Goal: Task Accomplishment & Management: Use online tool/utility

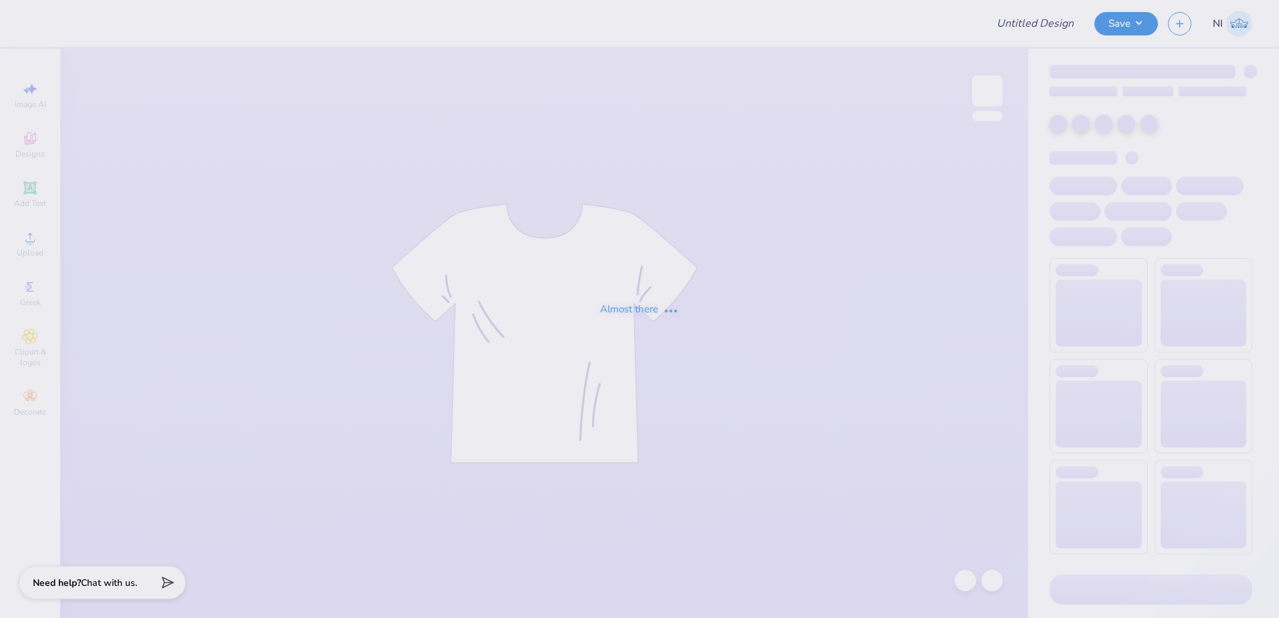
type input "Bucknell [MEDICAL_DATA] Sisterhood Merch"
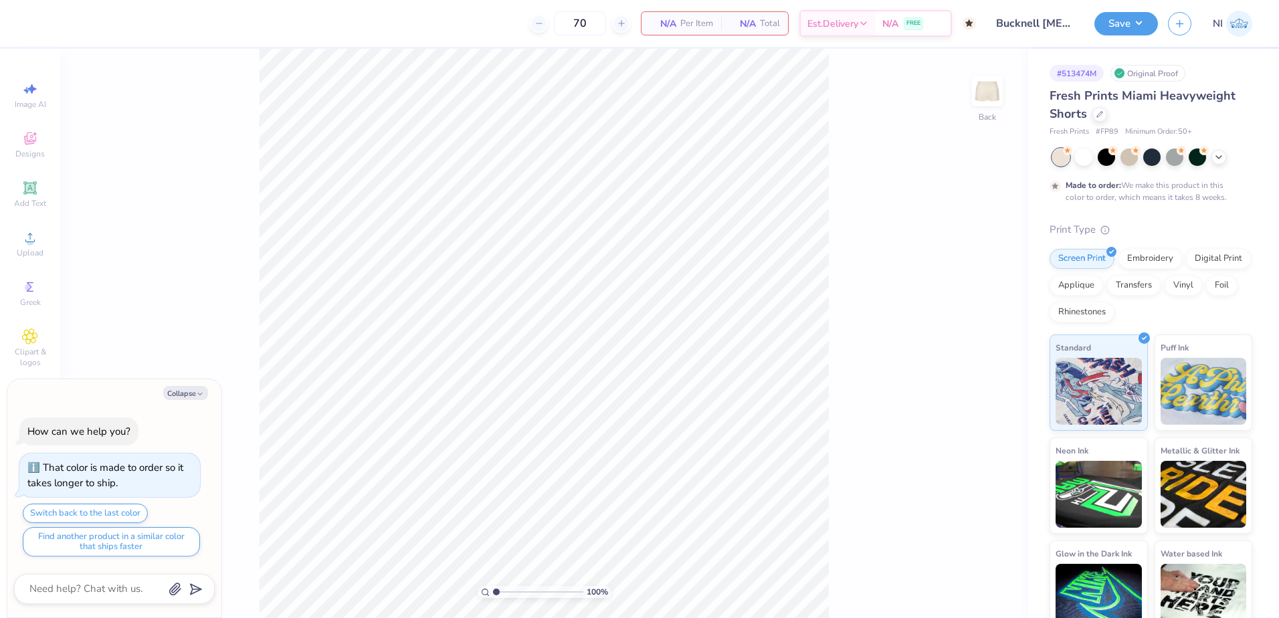
type textarea "x"
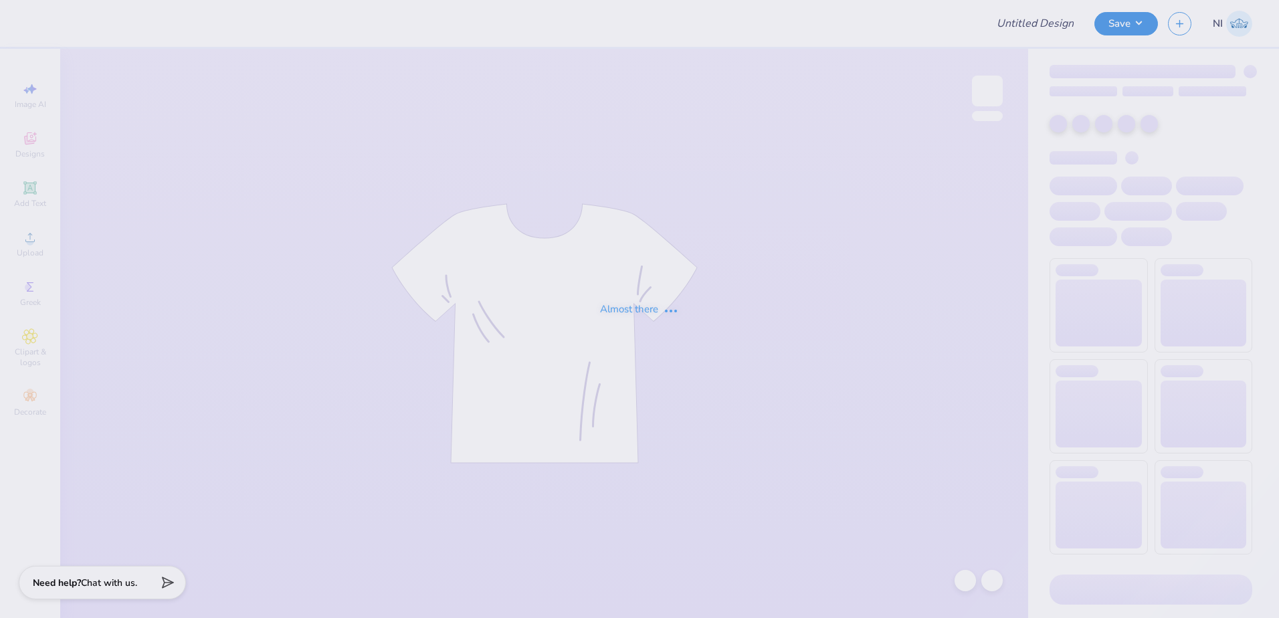
type input "Bucknell [MEDICAL_DATA] Sisterhood Merch"
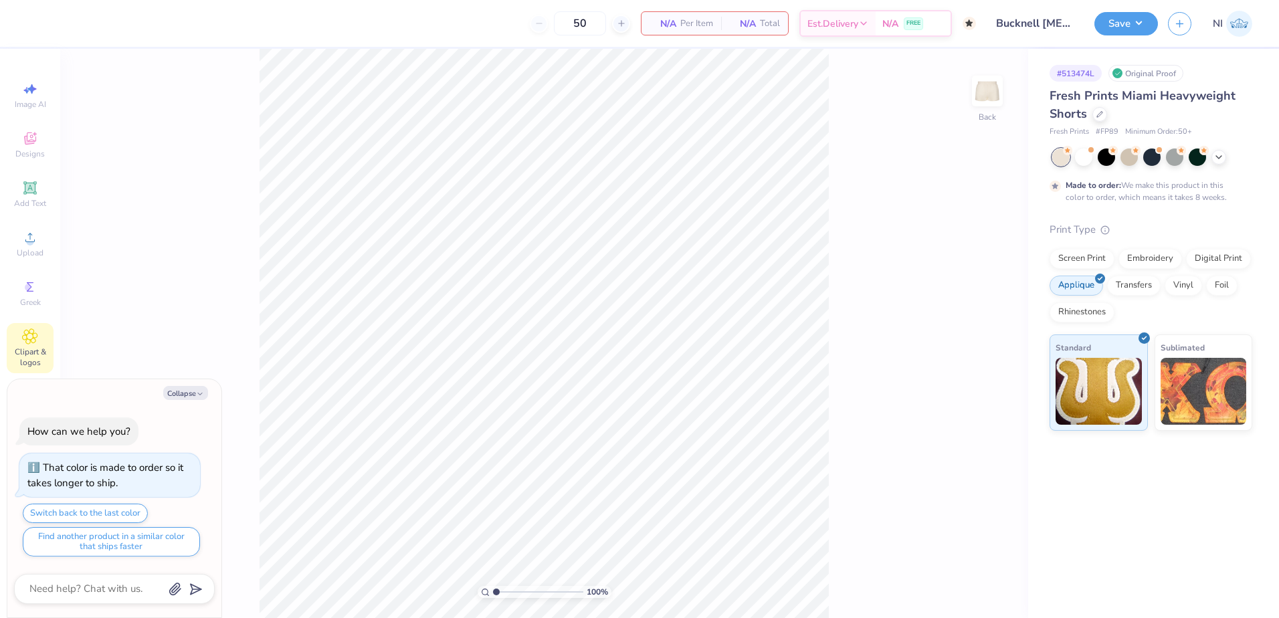
click at [41, 332] on div "Clipart & logos" at bounding box center [30, 348] width 47 height 50
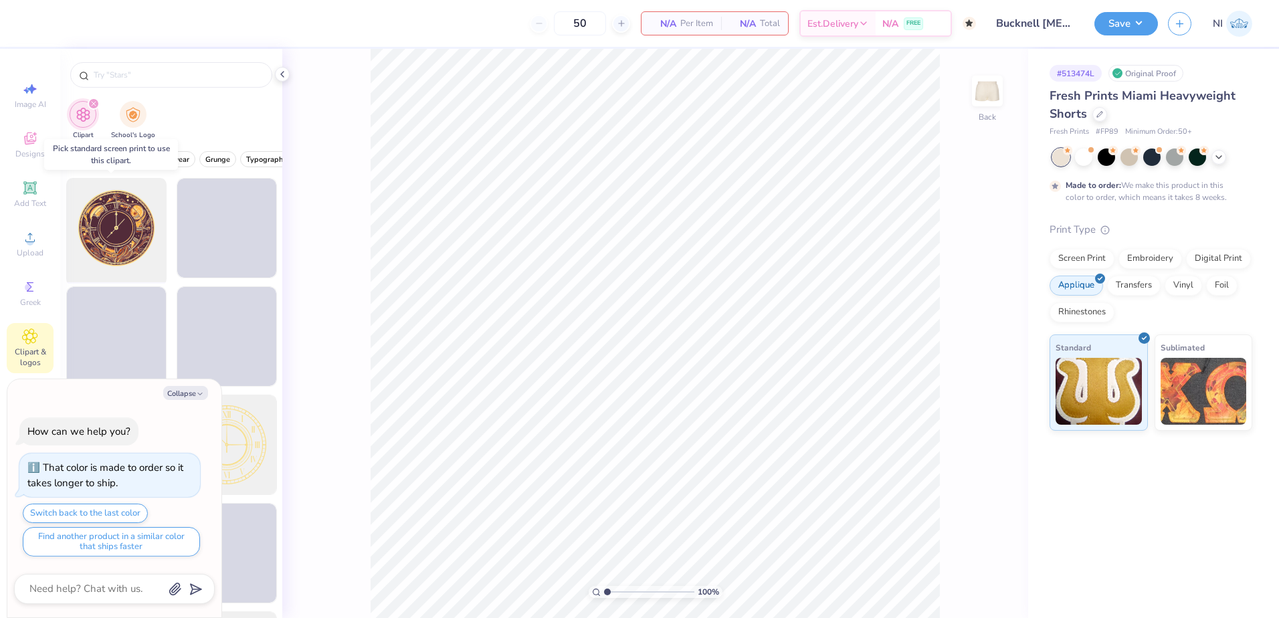
click at [98, 221] on div at bounding box center [116, 228] width 110 height 110
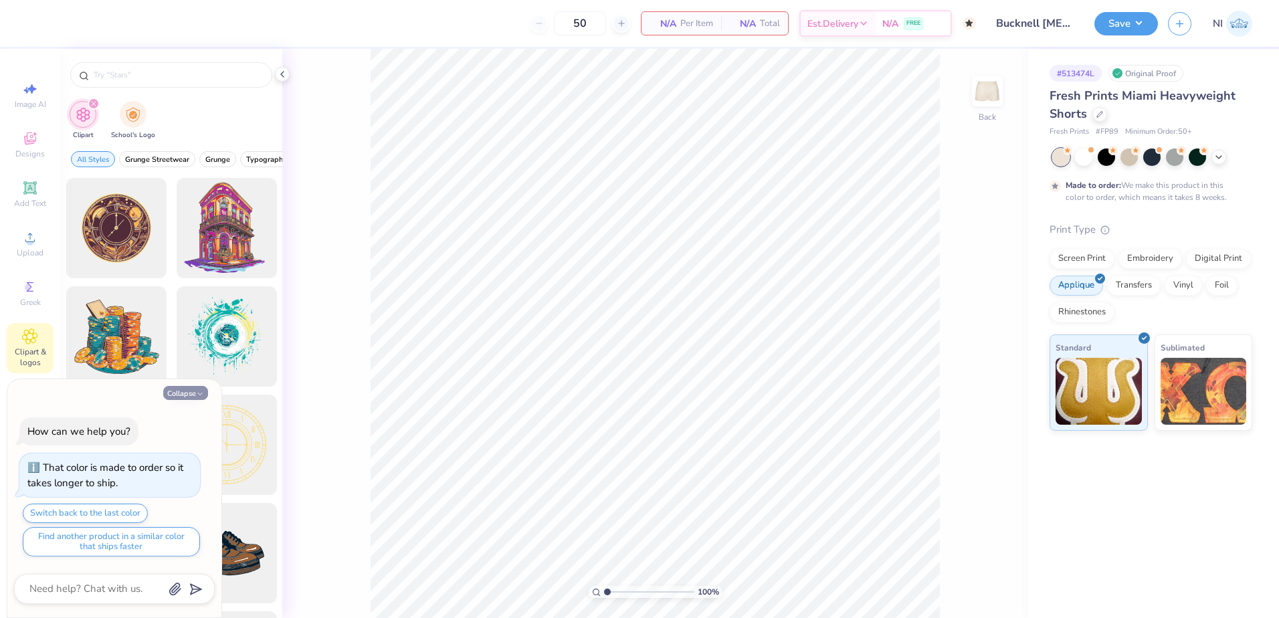
click at [183, 391] on button "Collapse" at bounding box center [185, 393] width 45 height 14
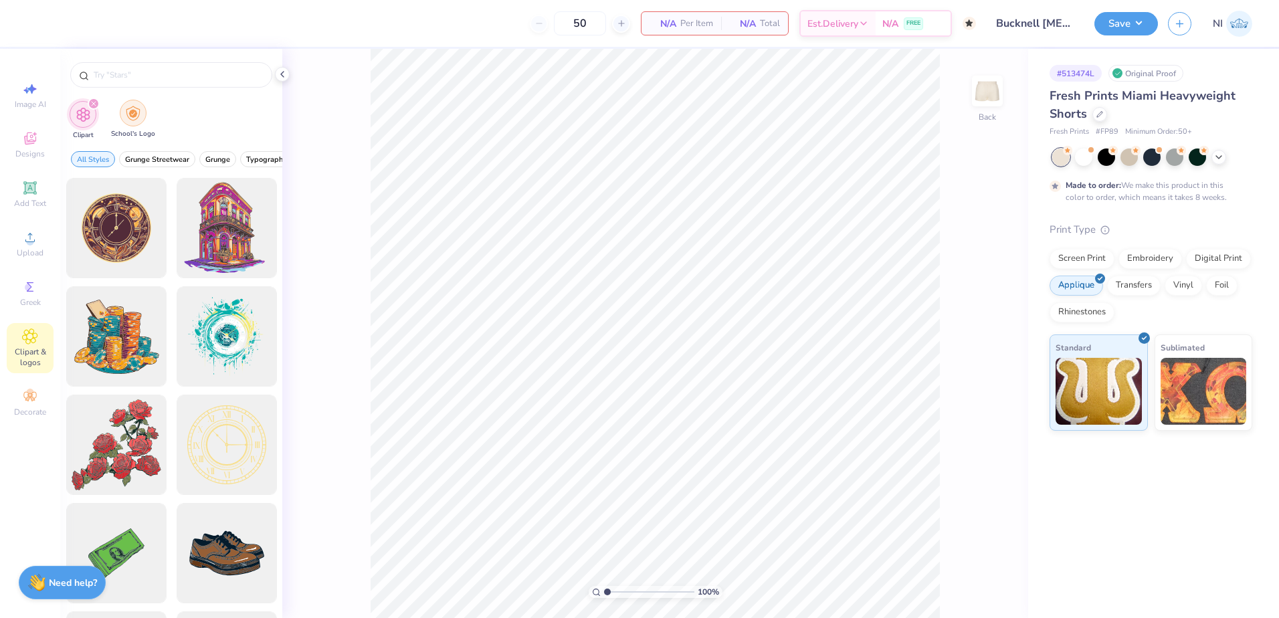
click at [134, 121] on div "filter for School's Logo" at bounding box center [133, 113] width 27 height 27
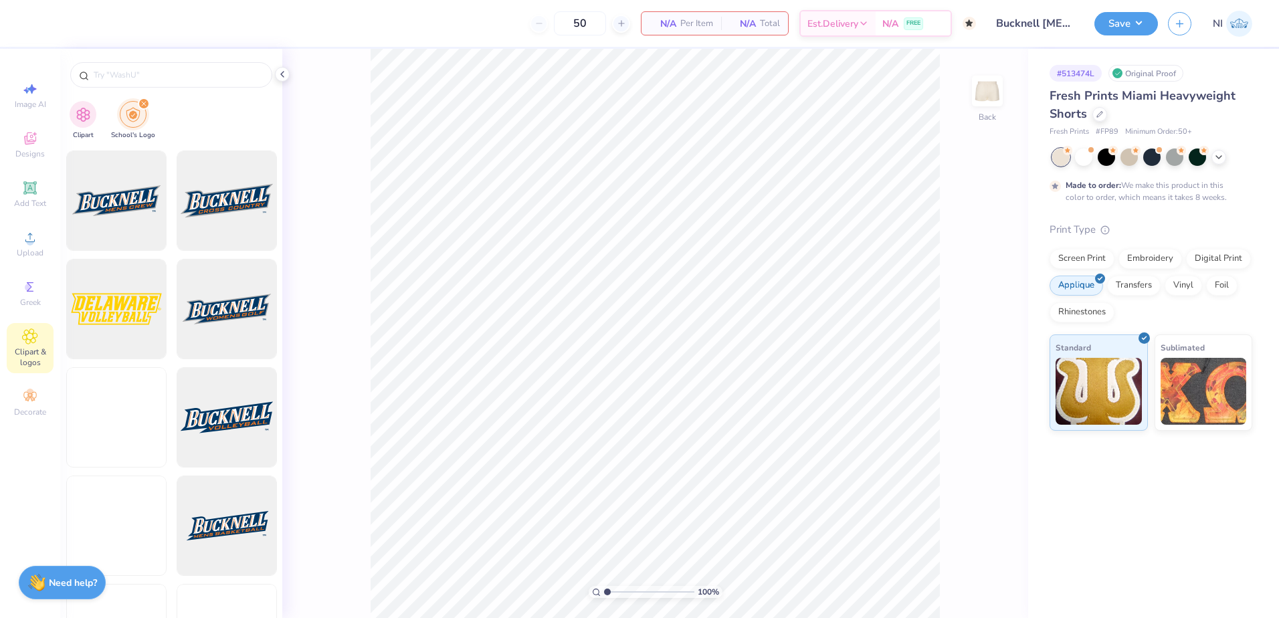
scroll to position [401, 0]
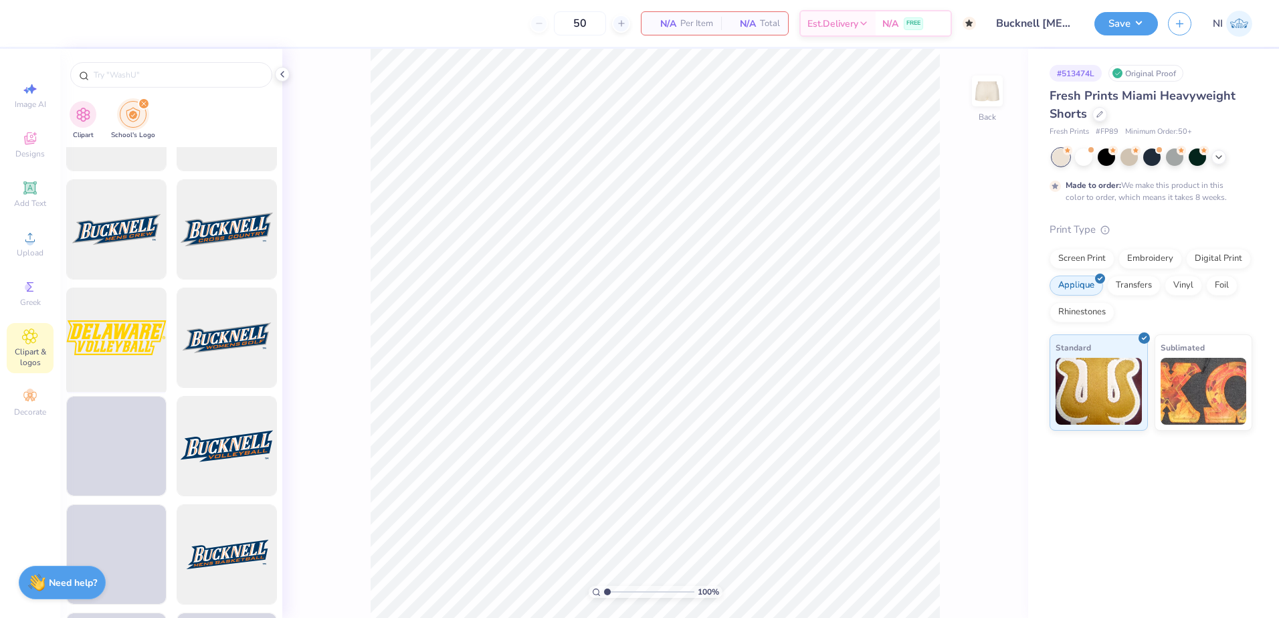
click at [98, 351] on div at bounding box center [116, 338] width 110 height 110
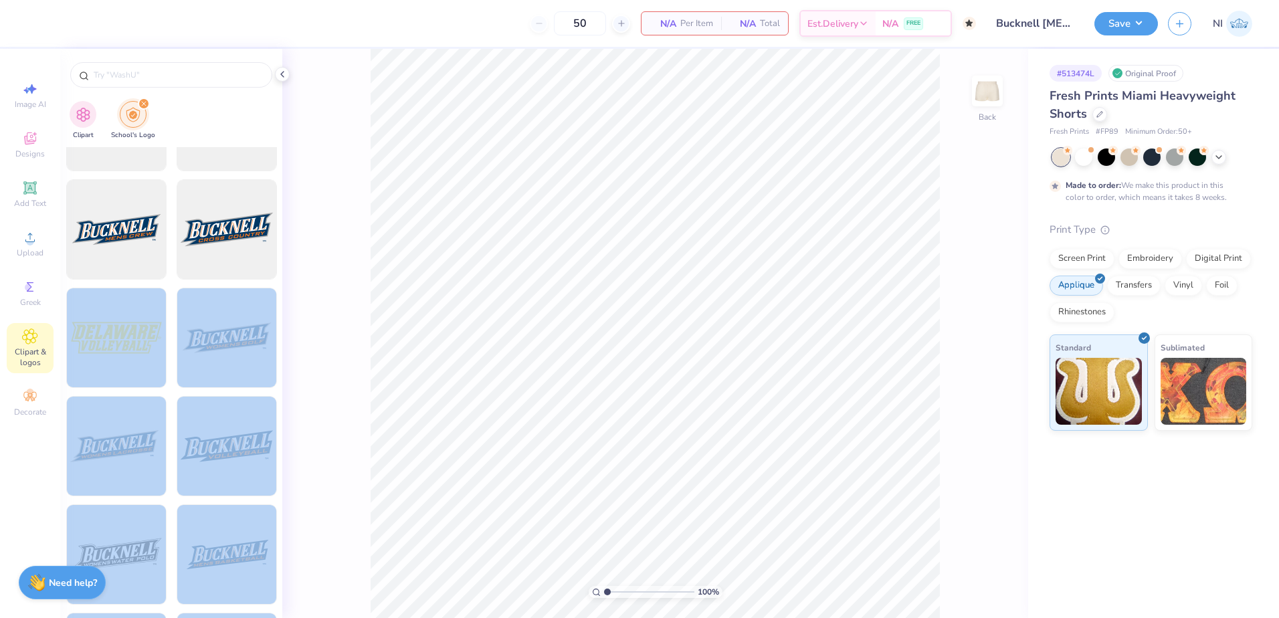
click at [581, 356] on div "50 N/A Per Item N/A Total Est. Delivery N/A FREE Design Title Bucknell AXiD Sis…" at bounding box center [639, 309] width 1279 height 618
click at [151, 337] on div at bounding box center [116, 338] width 110 height 110
click at [145, 334] on div at bounding box center [116, 338] width 110 height 110
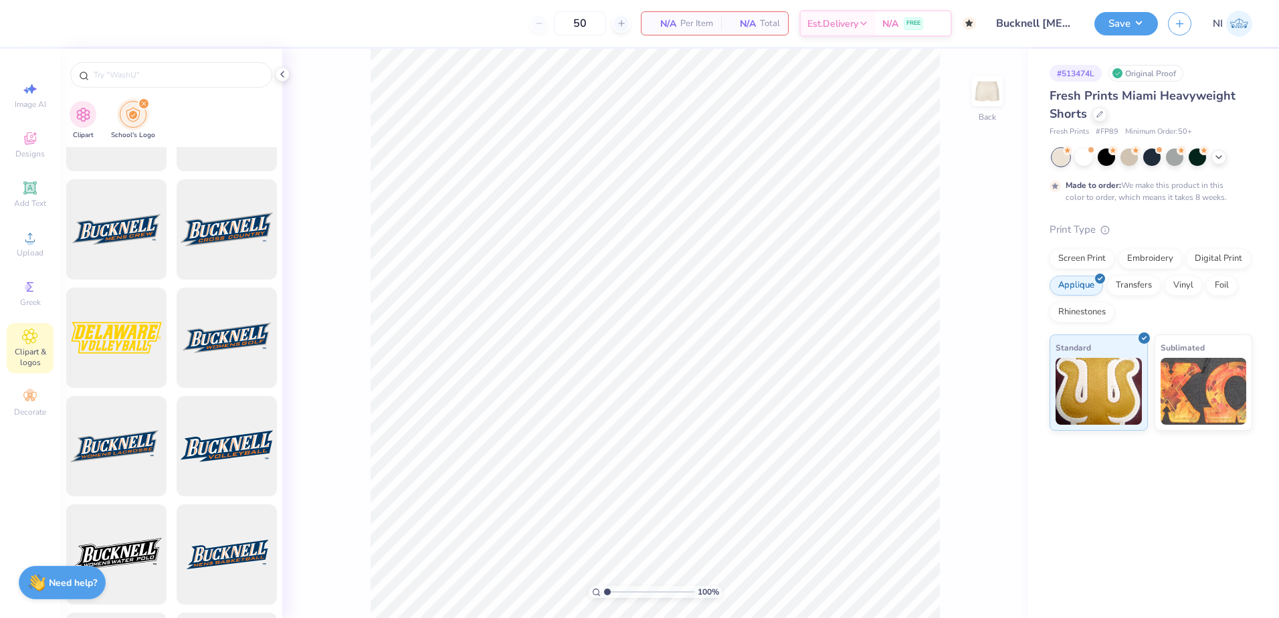
drag, startPoint x: 1099, startPoint y: 257, endPoint x: 1071, endPoint y: 268, distance: 30.3
click at [1099, 259] on div "Screen Print" at bounding box center [1082, 259] width 65 height 20
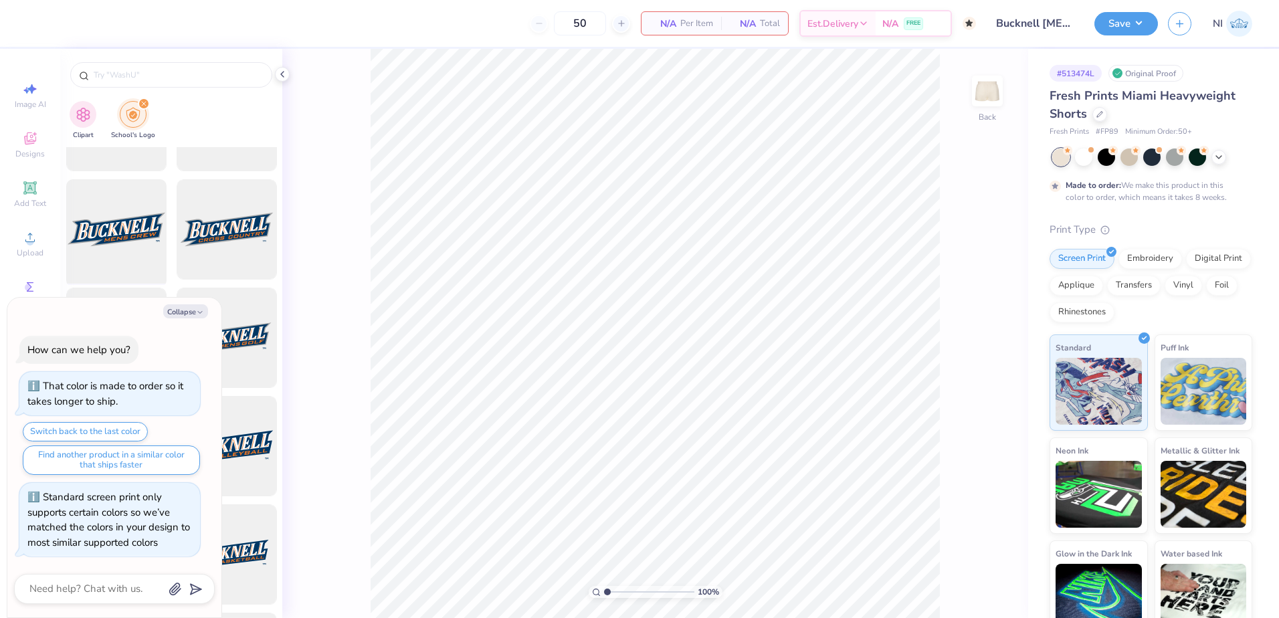
click at [120, 213] on div at bounding box center [116, 230] width 110 height 110
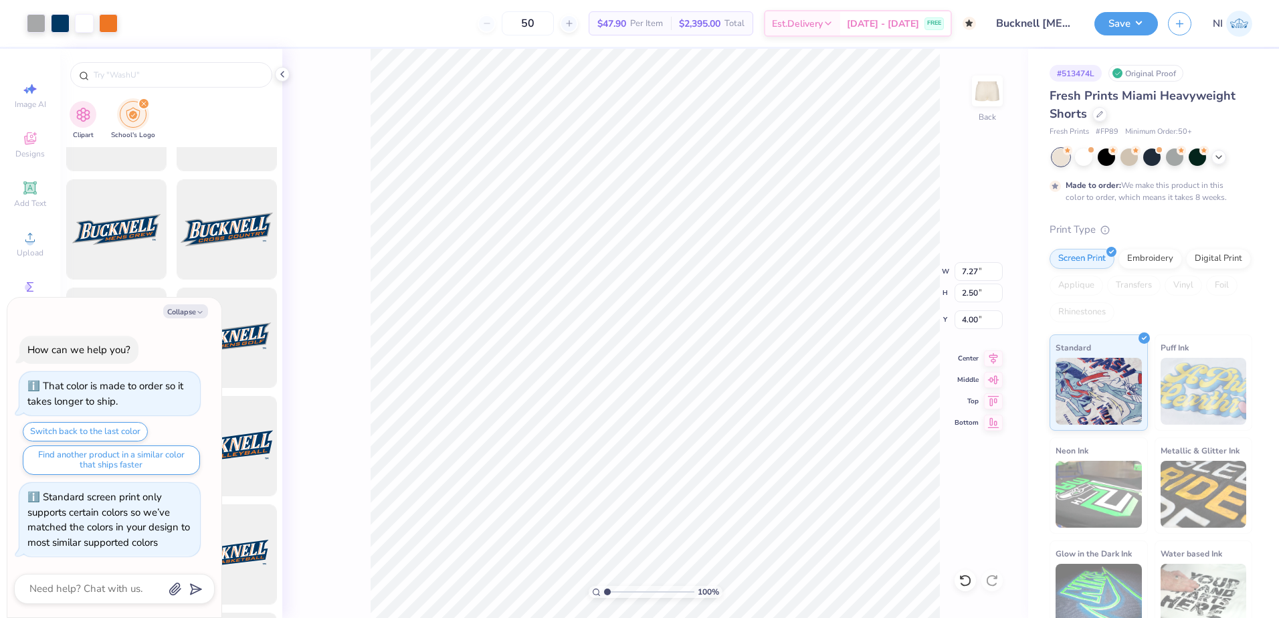
type textarea "x"
type input "1.76"
type textarea "x"
type input "5.17"
type input "1.78"
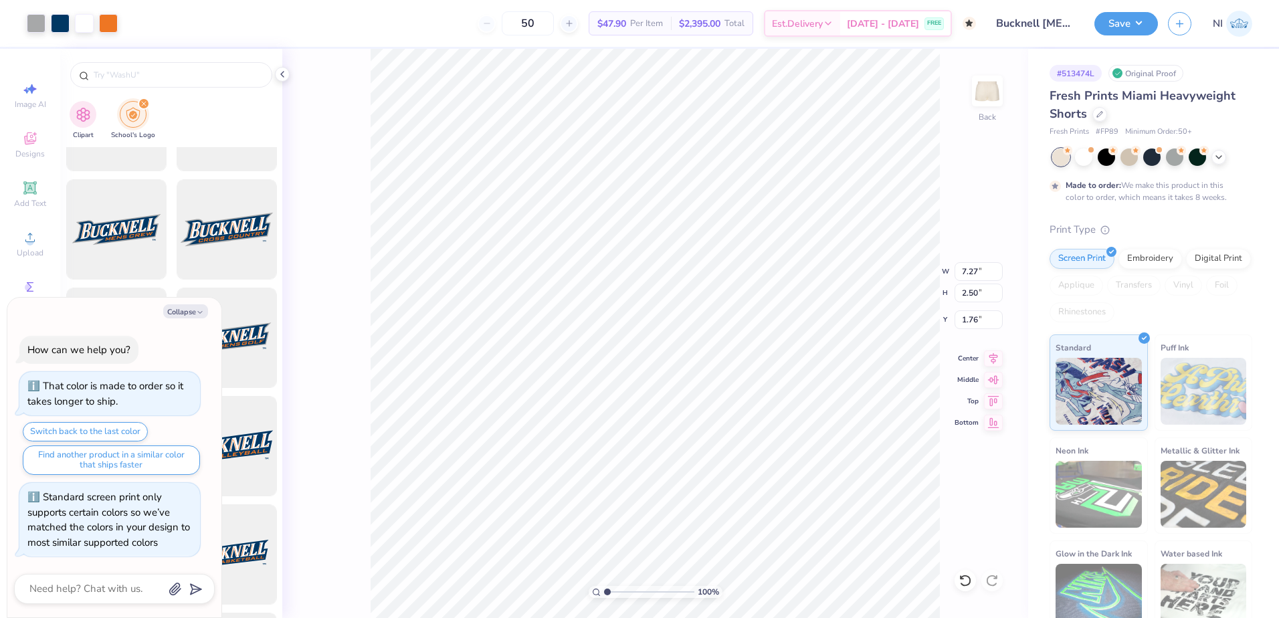
type input "2.48"
type textarea "x"
type input "0.50"
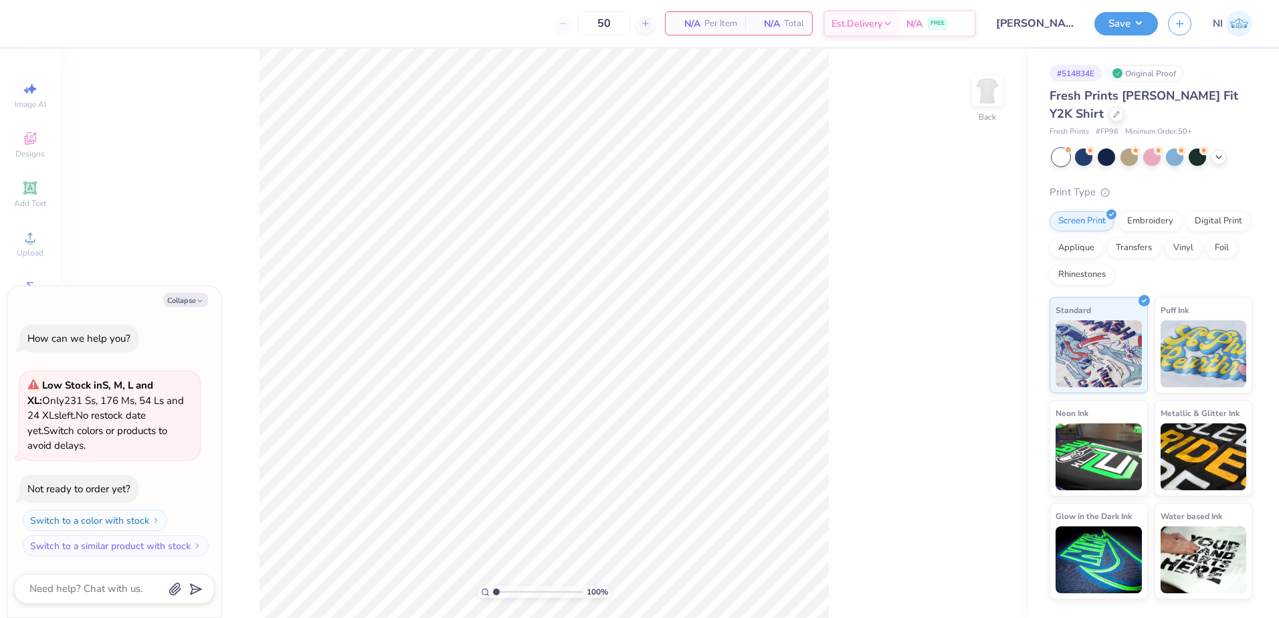
type textarea "x"
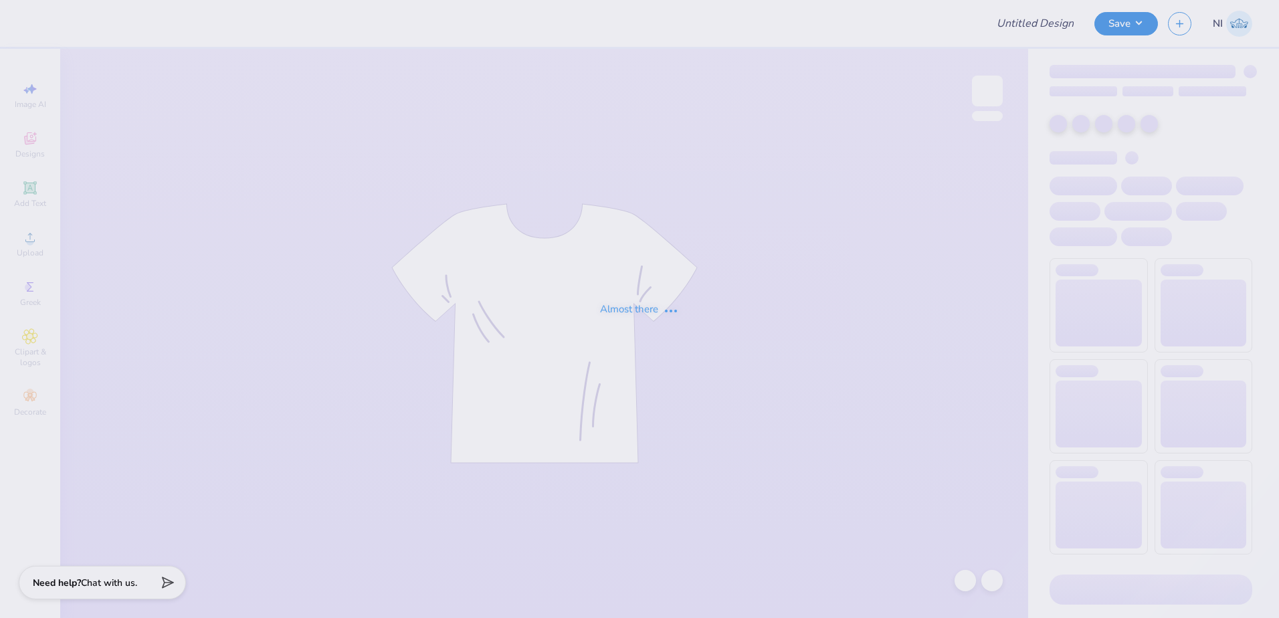
type input "Zeta Stitch Crewneck"
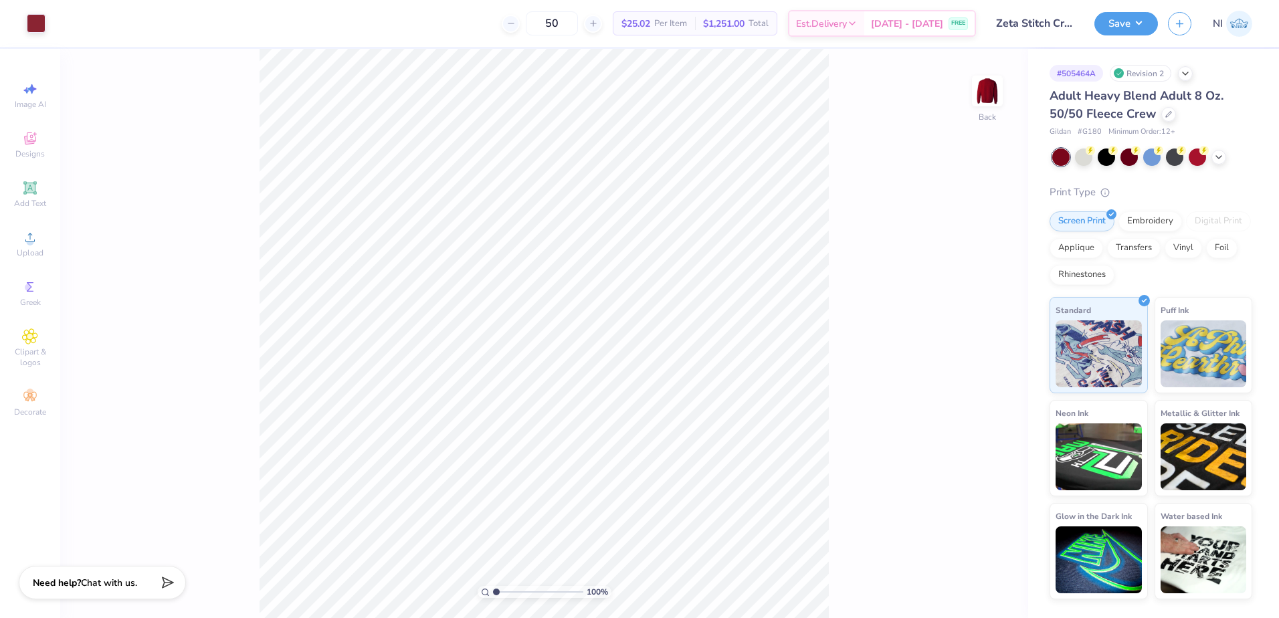
click at [1213, 162] on div at bounding box center [1153, 157] width 200 height 17
click at [1213, 161] on div at bounding box center [1219, 156] width 15 height 15
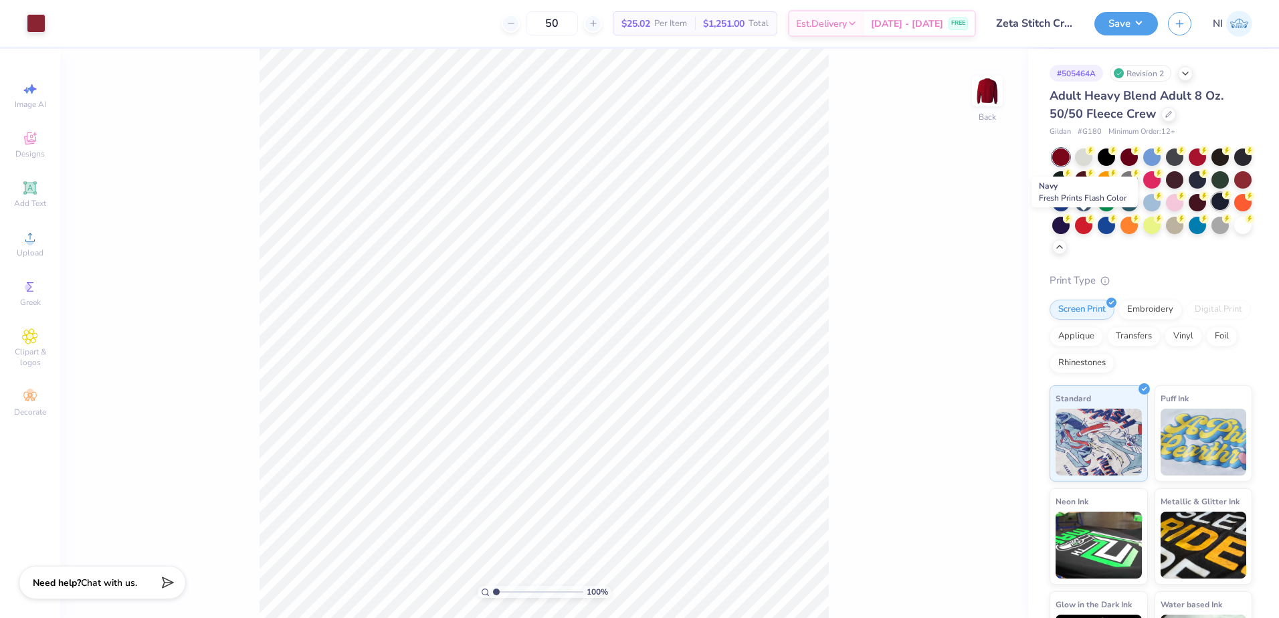
click at [1212, 210] on div at bounding box center [1220, 201] width 17 height 17
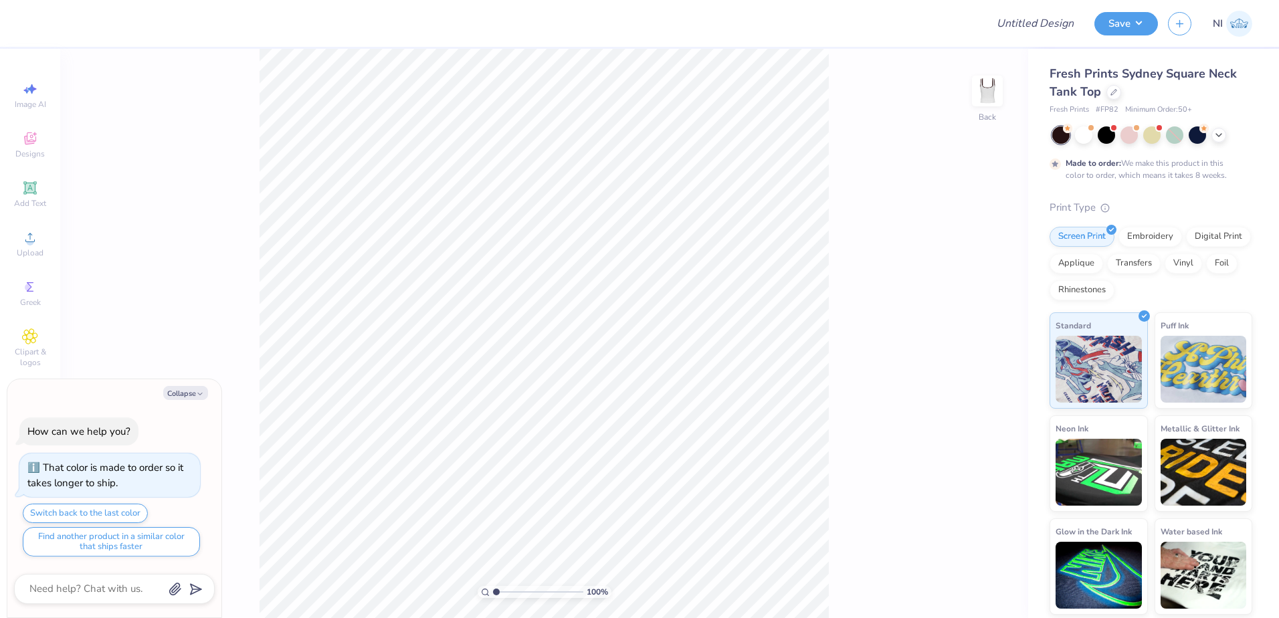
type textarea "x"
